Goal: Navigation & Orientation: Find specific page/section

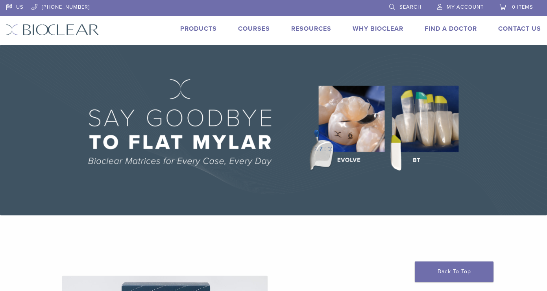
click at [209, 29] on link "Products" at bounding box center [198, 29] width 37 height 8
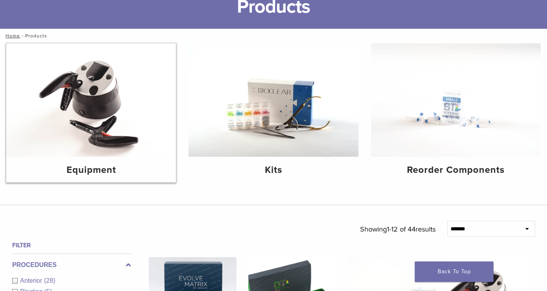
scroll to position [152, 0]
